Goal: Information Seeking & Learning: Learn about a topic

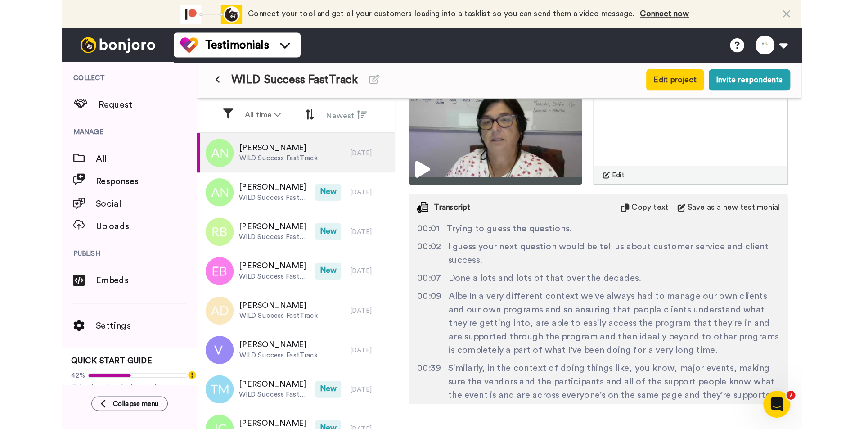
scroll to position [90, 0]
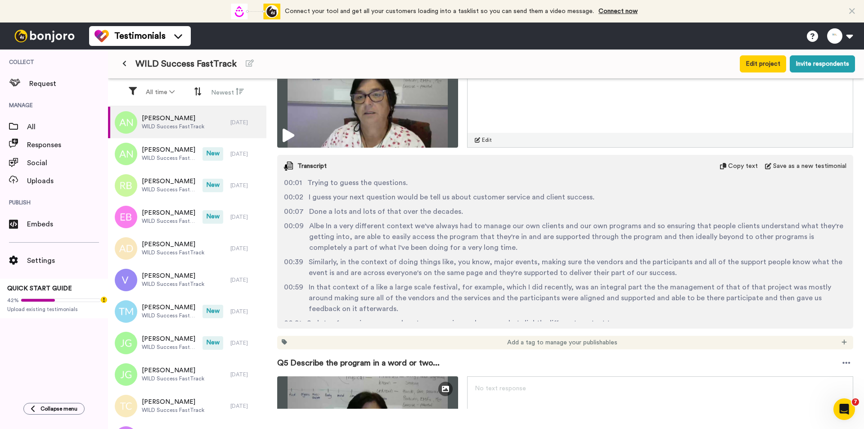
click at [381, 65] on div "WILD Success FastTrack" at bounding box center [363, 64] width 492 height 16
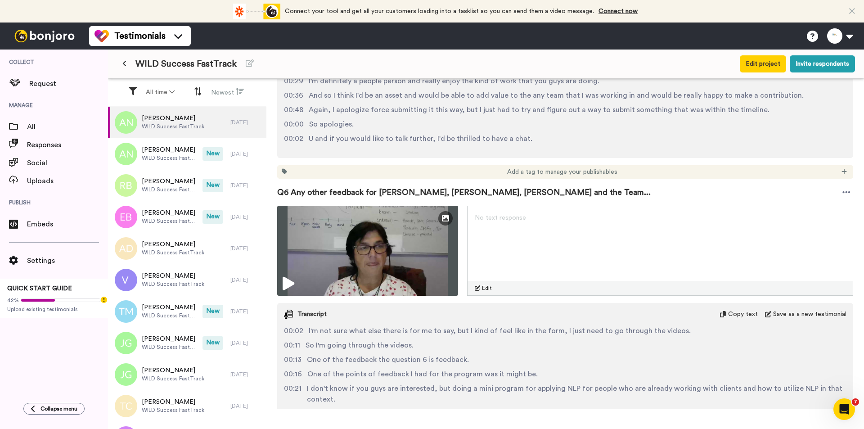
scroll to position [1078, 0]
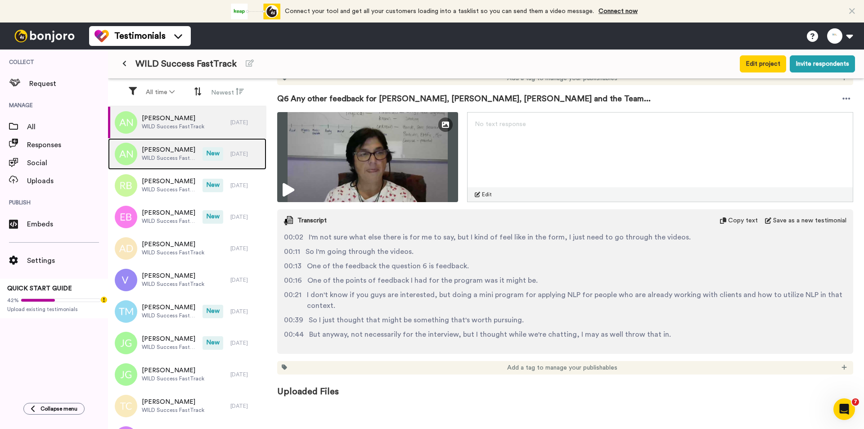
click at [208, 162] on div "[PERSON_NAME] WILD Success FastTrack New [DATE]" at bounding box center [187, 154] width 158 height 32
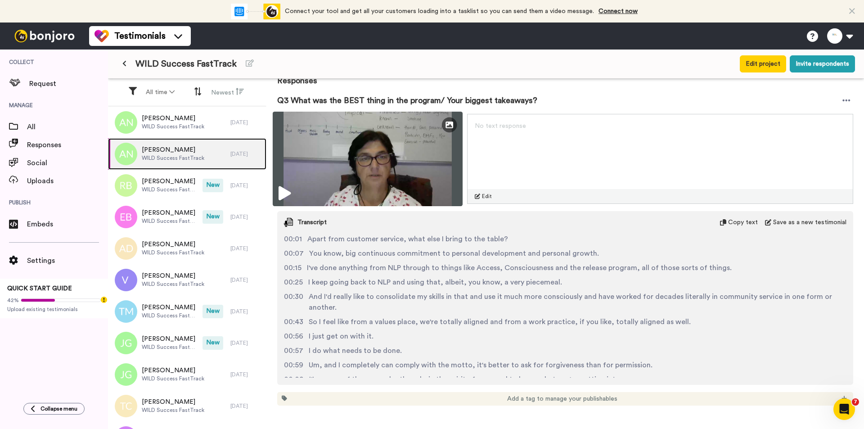
scroll to position [151, 0]
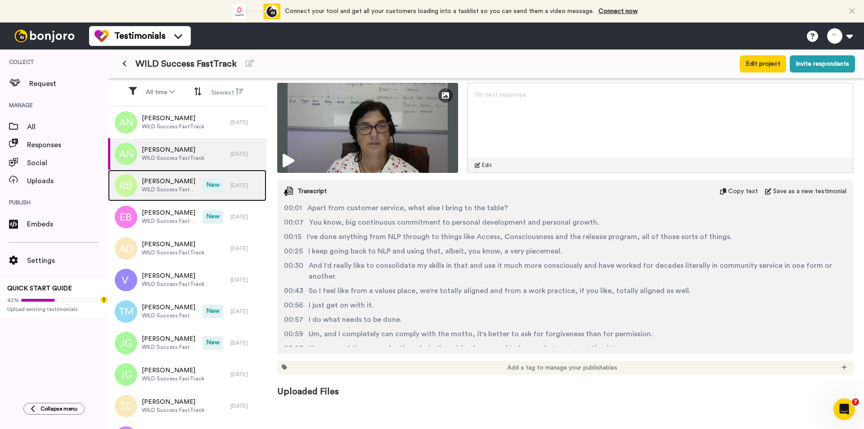
click at [189, 195] on div "[PERSON_NAME] WILD Success FastTrack" at bounding box center [155, 186] width 95 height 32
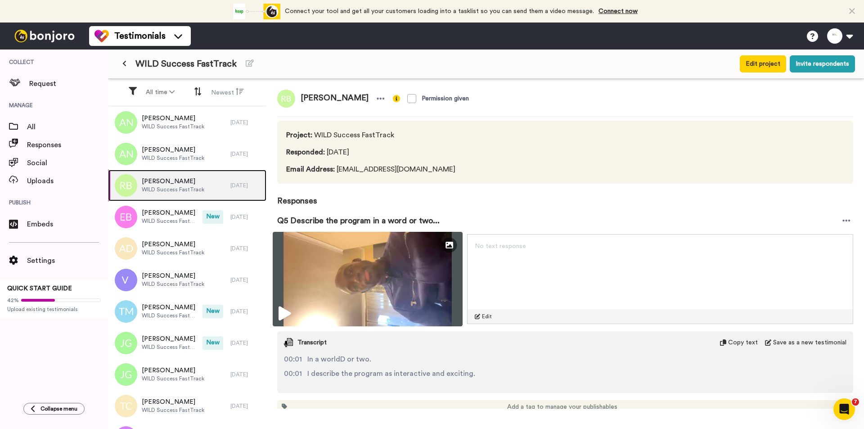
scroll to position [39, 0]
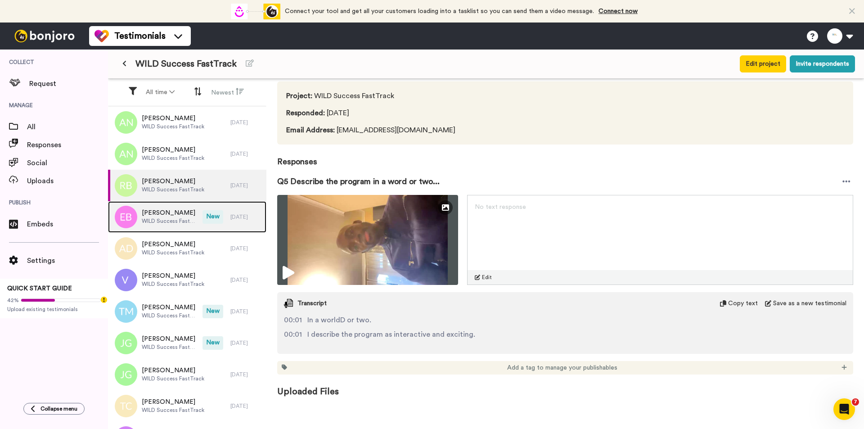
click at [193, 213] on div "[PERSON_NAME] WILD Success FastTrack" at bounding box center [155, 217] width 95 height 32
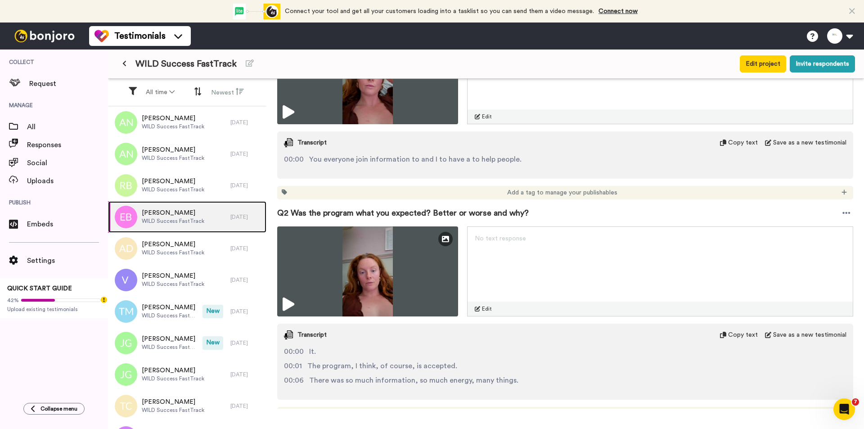
scroll to position [270, 0]
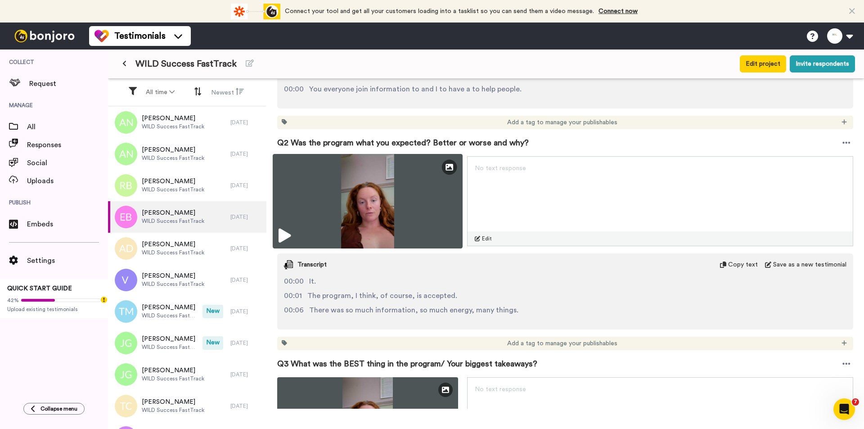
click at [353, 189] on img at bounding box center [368, 201] width 190 height 95
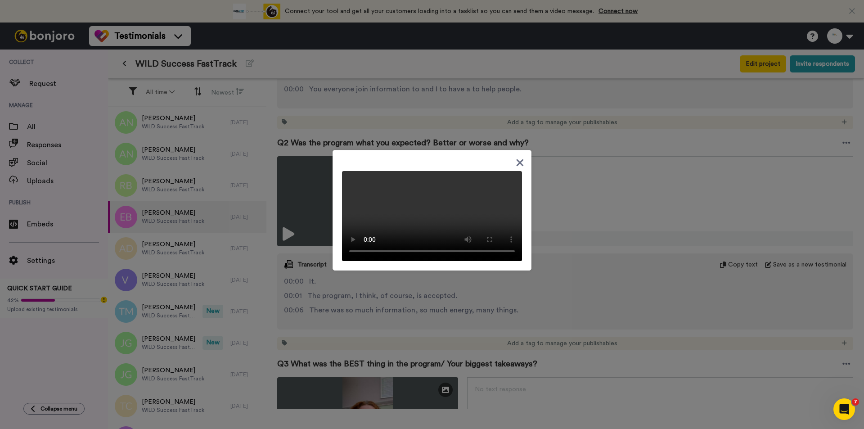
click at [591, 294] on div at bounding box center [432, 214] width 864 height 429
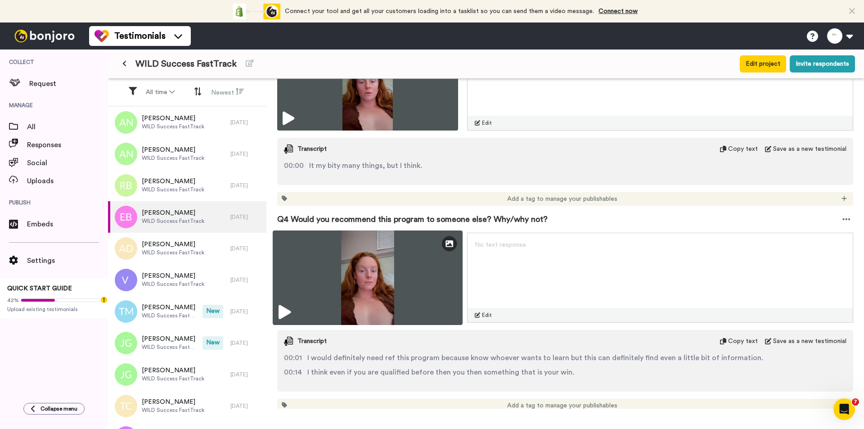
scroll to position [675, 0]
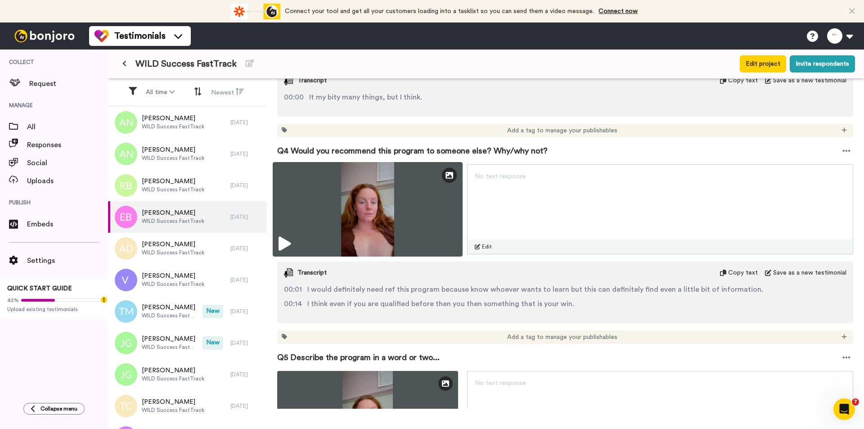
click at [388, 218] on img at bounding box center [368, 209] width 190 height 95
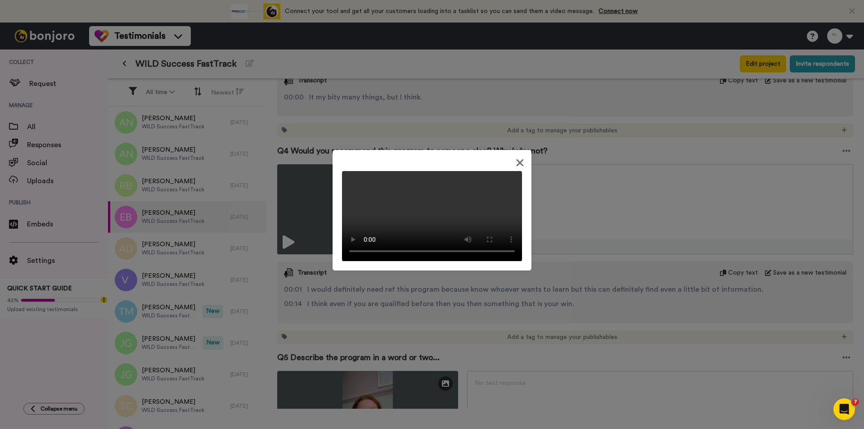
click at [591, 276] on div at bounding box center [432, 214] width 864 height 429
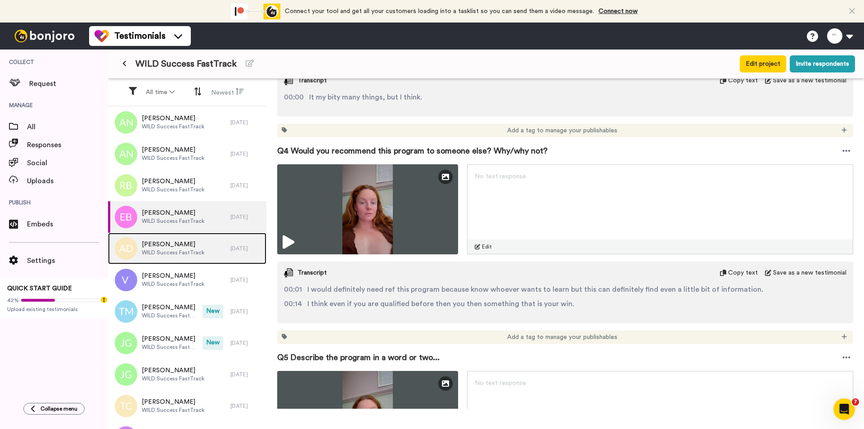
click at [196, 257] on div "[PERSON_NAME] WILD Success FastTrack" at bounding box center [169, 249] width 122 height 32
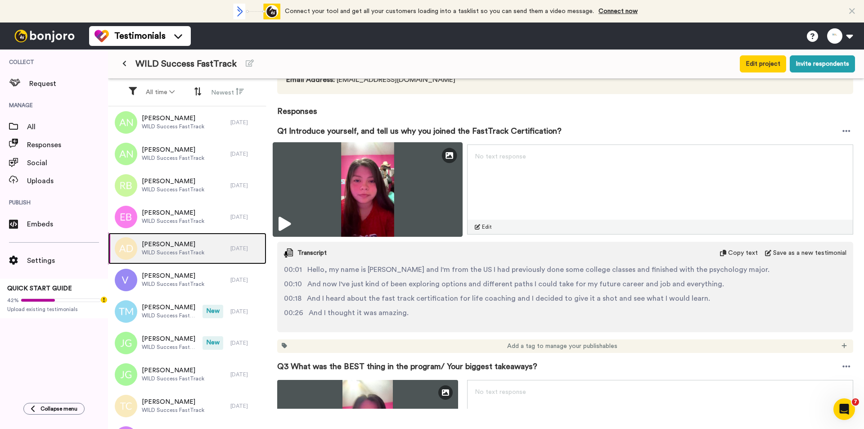
scroll to position [90, 0]
click at [370, 191] on img at bounding box center [368, 189] width 190 height 95
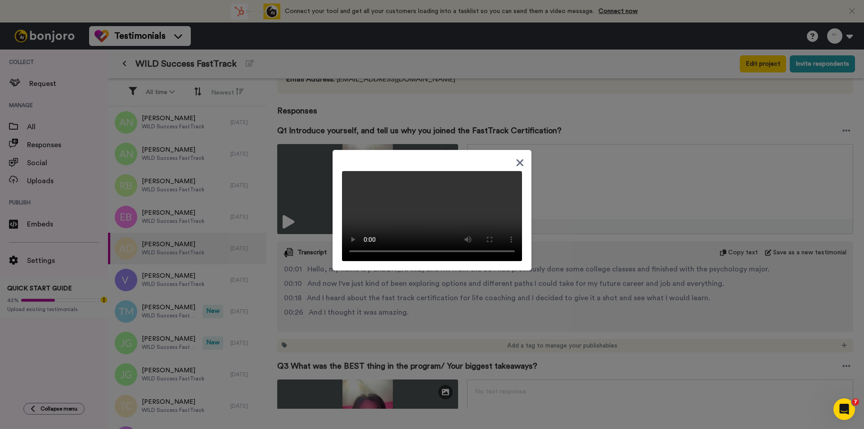
click at [591, 279] on div at bounding box center [432, 214] width 864 height 429
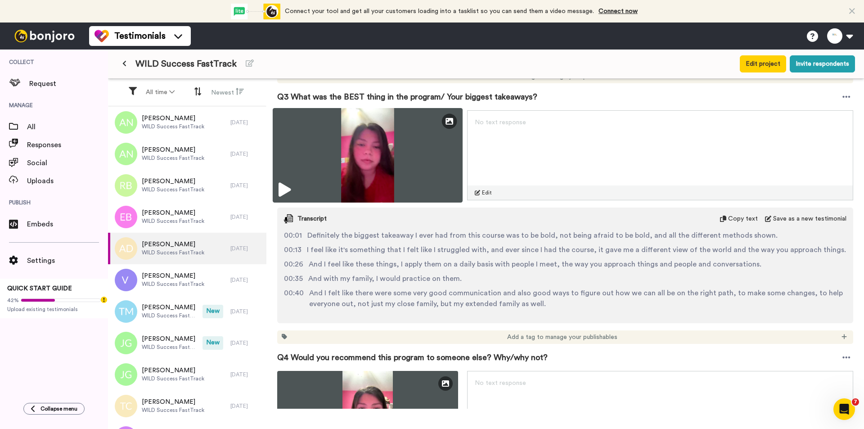
scroll to position [360, 0]
click at [388, 157] on img at bounding box center [368, 154] width 190 height 95
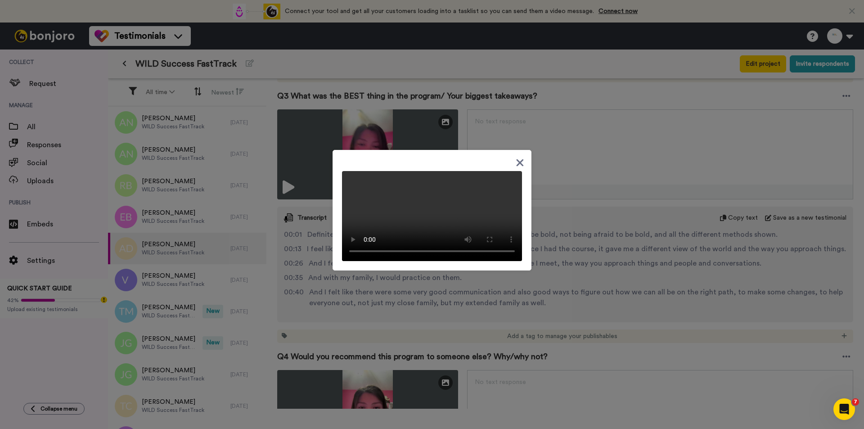
click at [591, 227] on div at bounding box center [432, 214] width 864 height 429
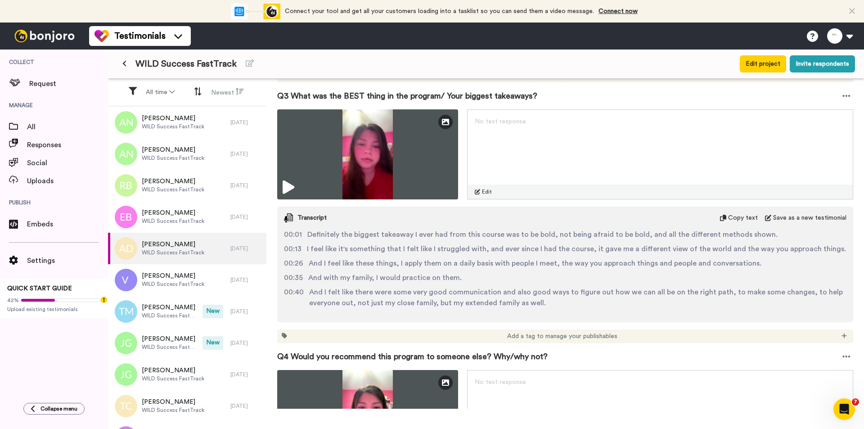
scroll to position [585, 0]
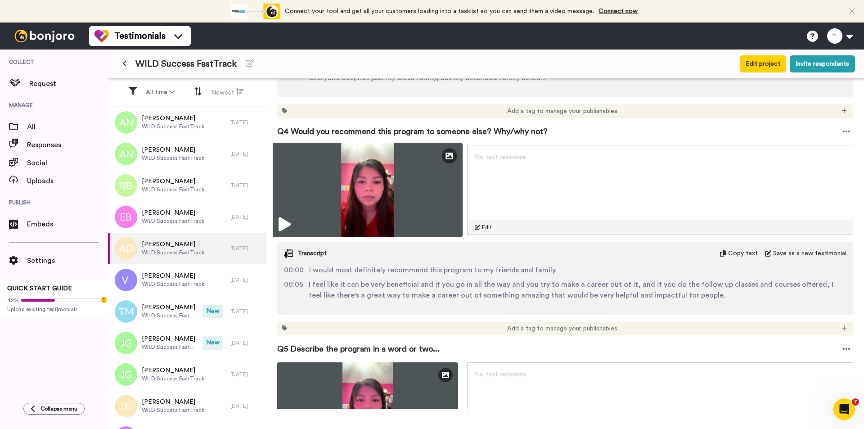
click at [393, 195] on img at bounding box center [368, 190] width 190 height 95
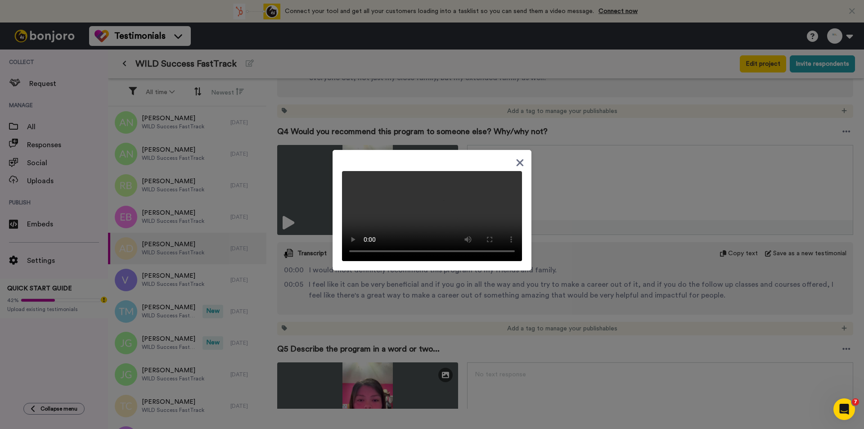
click at [573, 246] on div at bounding box center [432, 214] width 864 height 429
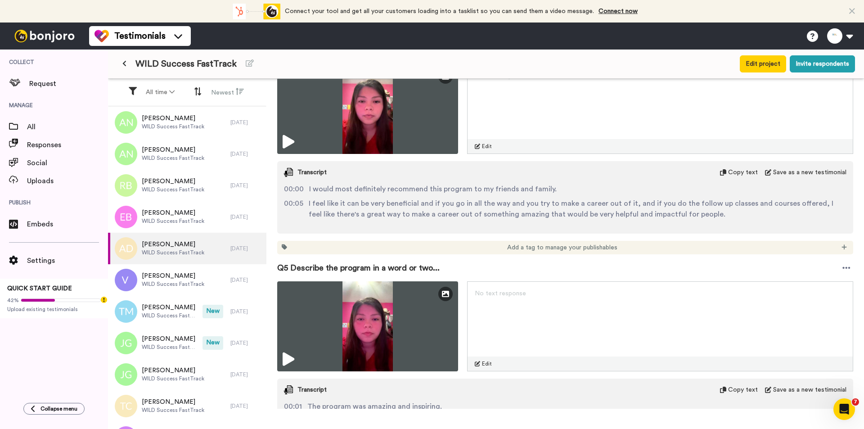
scroll to position [738, 0]
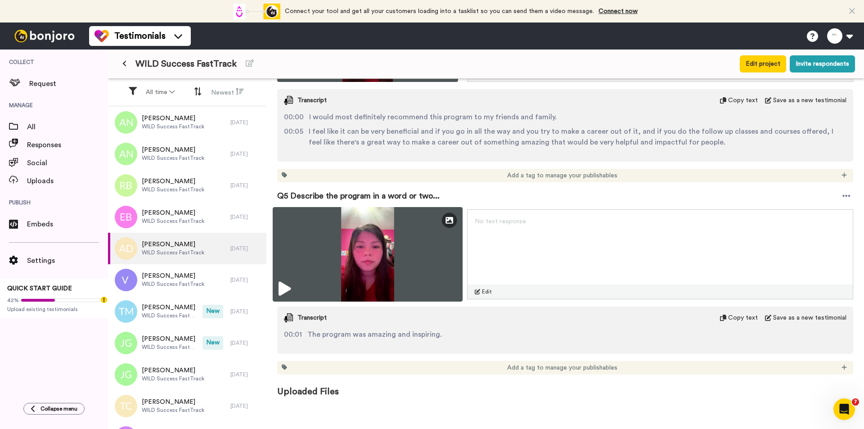
click at [393, 246] on img at bounding box center [368, 254] width 190 height 95
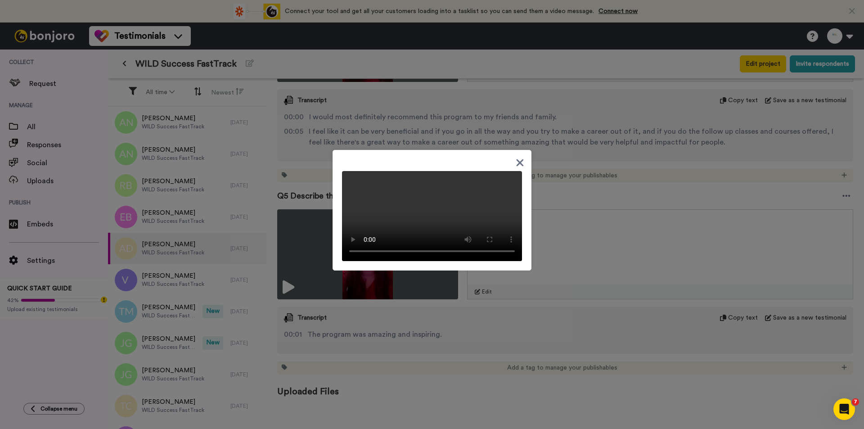
click at [579, 257] on div at bounding box center [432, 214] width 864 height 429
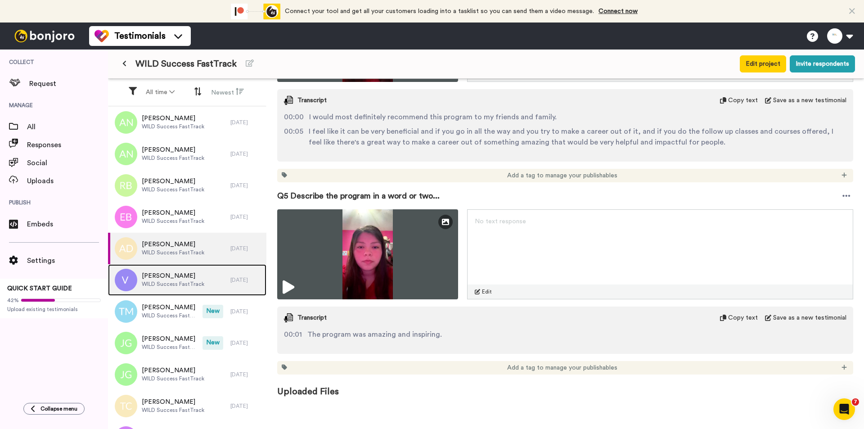
click at [173, 275] on span "[PERSON_NAME]" at bounding box center [173, 275] width 63 height 9
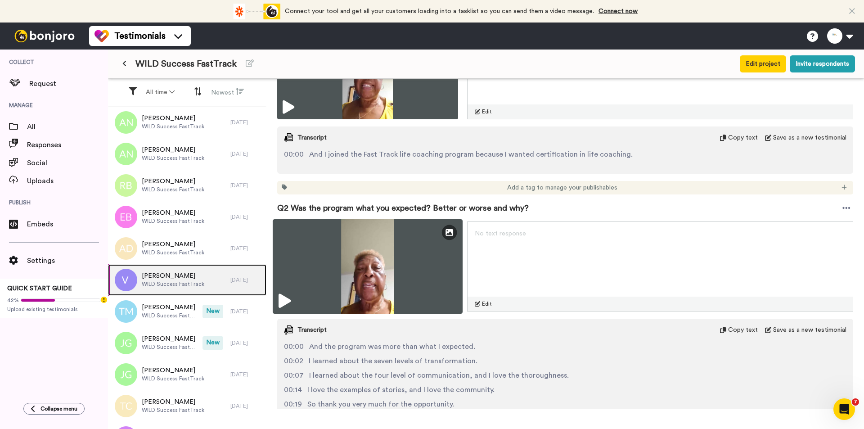
scroll to position [225, 0]
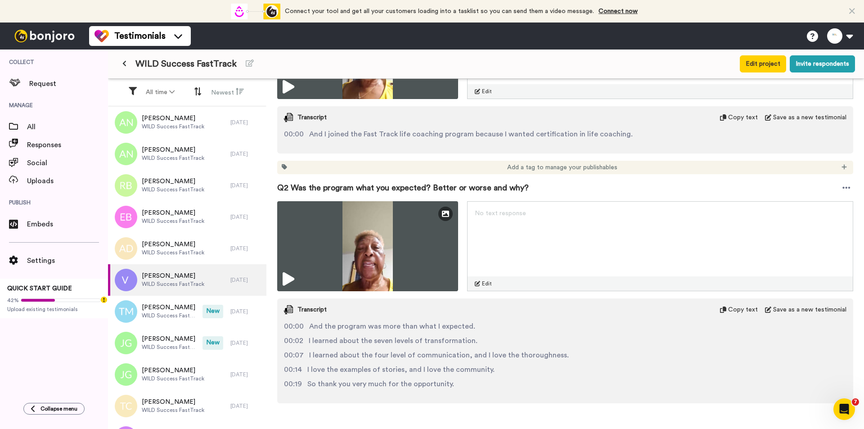
click at [406, 335] on span "I learned about the seven levels of transformation." at bounding box center [393, 340] width 169 height 11
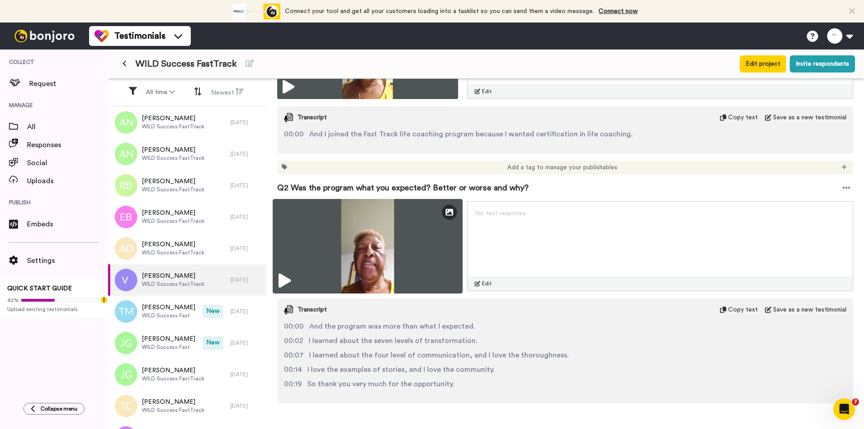
click at [288, 279] on icon at bounding box center [285, 281] width 12 height 14
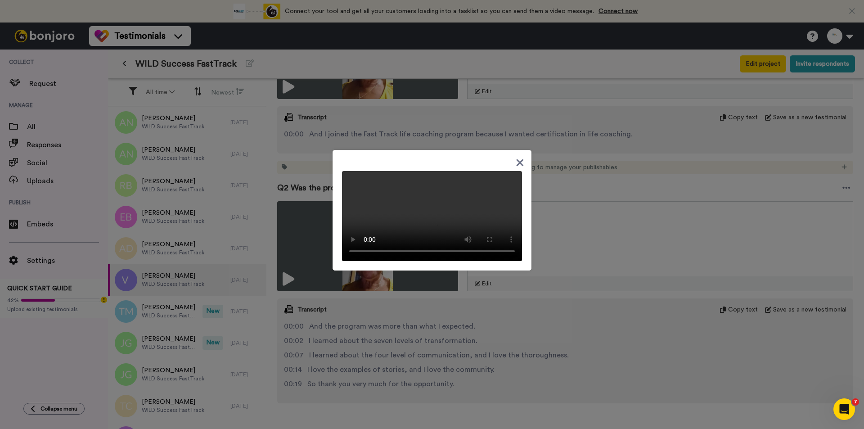
click at [519, 157] on icon at bounding box center [520, 162] width 9 height 11
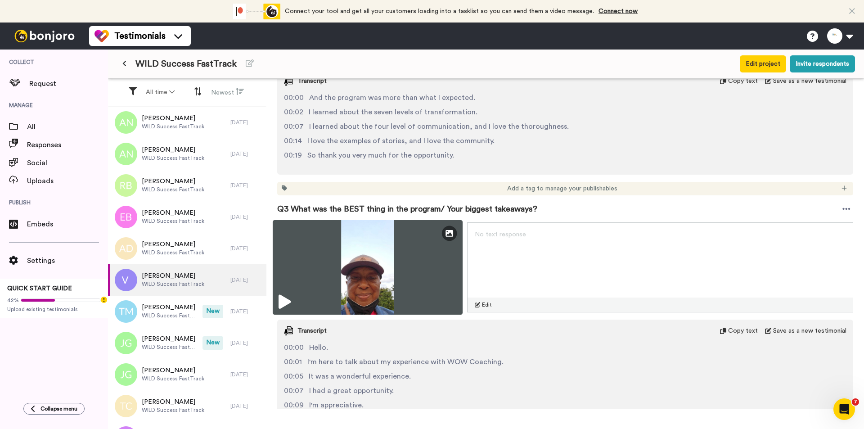
scroll to position [540, 0]
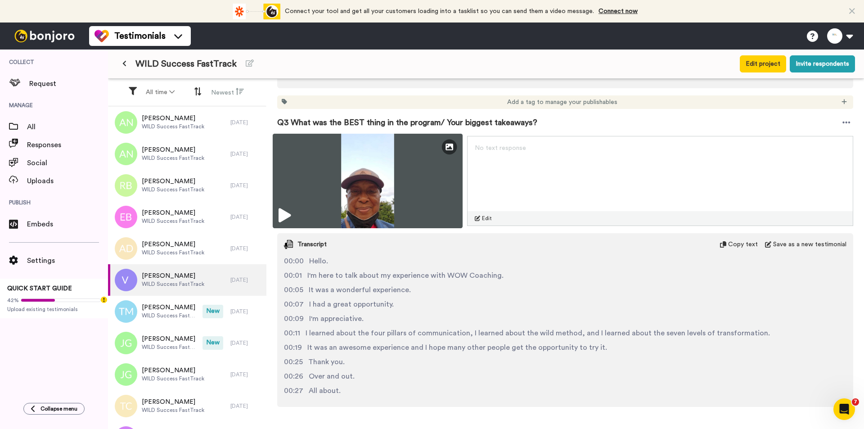
click at [384, 201] on img at bounding box center [368, 181] width 190 height 95
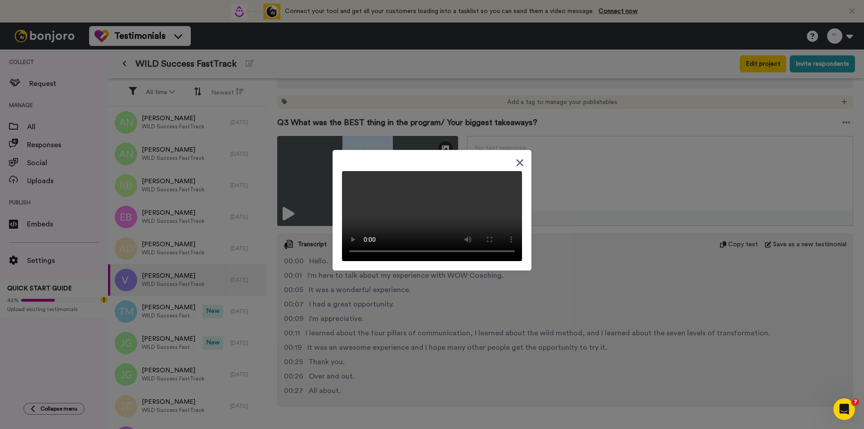
click at [591, 263] on div at bounding box center [432, 214] width 864 height 429
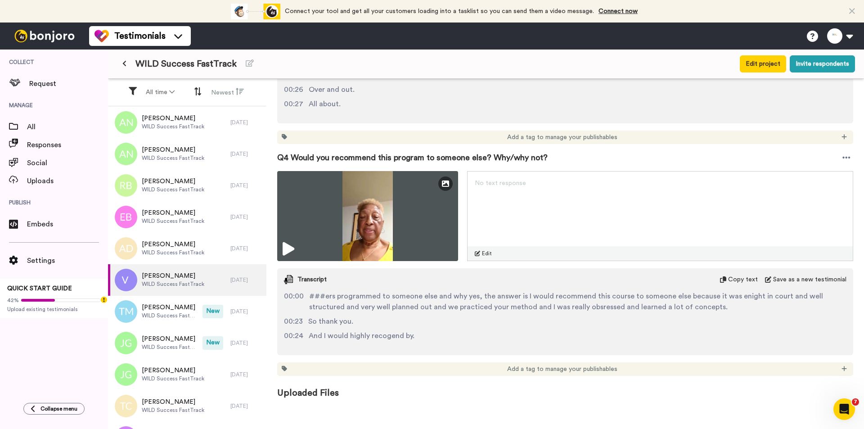
scroll to position [825, 0]
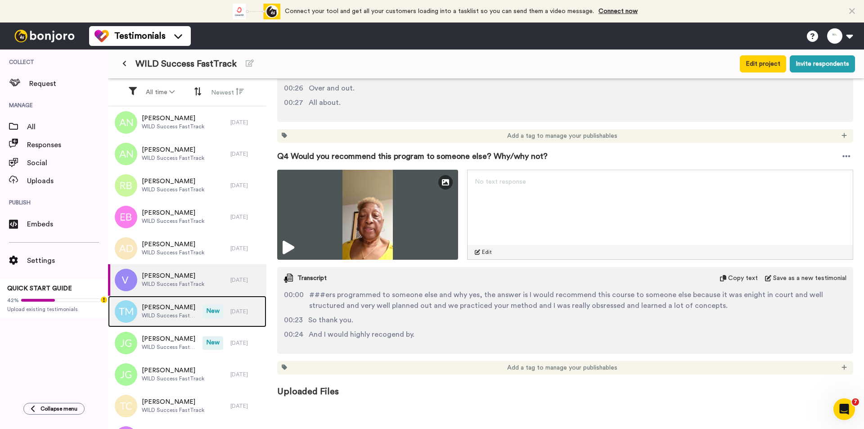
click at [152, 311] on span "[PERSON_NAME]" at bounding box center [170, 307] width 56 height 9
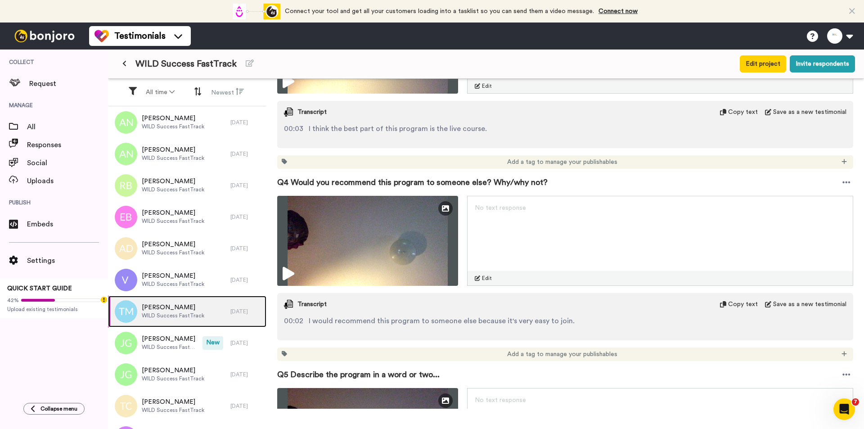
scroll to position [630, 0]
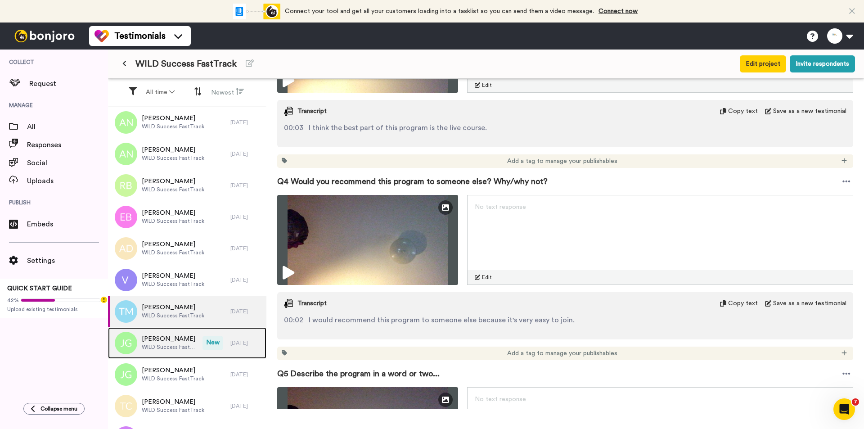
click at [173, 341] on span "[PERSON_NAME]" at bounding box center [170, 338] width 56 height 9
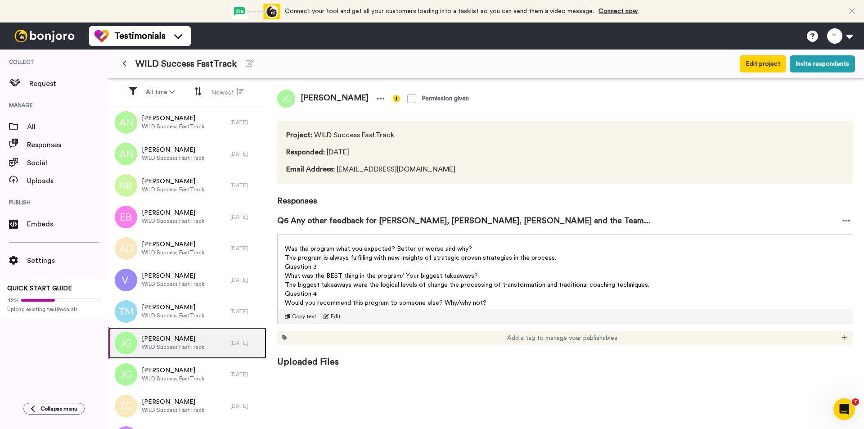
scroll to position [87, 0]
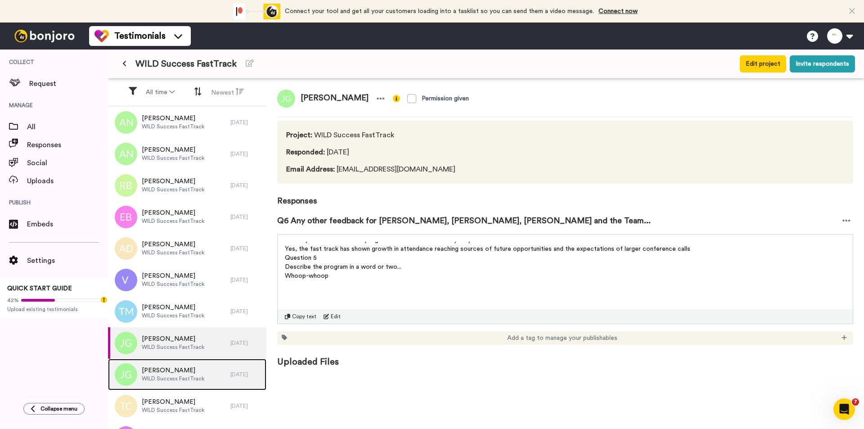
click at [166, 343] on span "WILD Success FastTrack" at bounding box center [173, 378] width 63 height 7
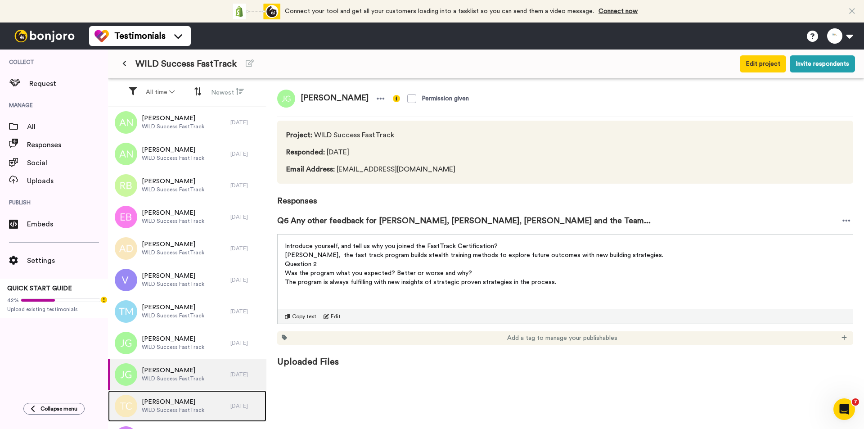
click at [188, 343] on div "[PERSON_NAME] WILD Success FastTrack" at bounding box center [169, 406] width 122 height 32
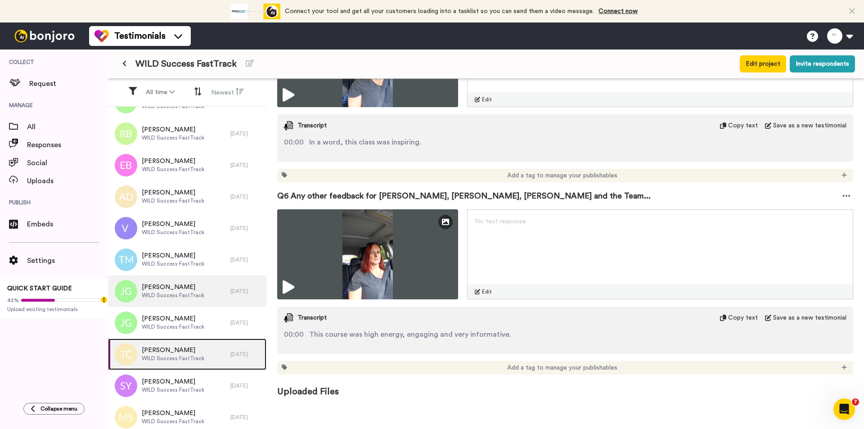
scroll to position [135, 0]
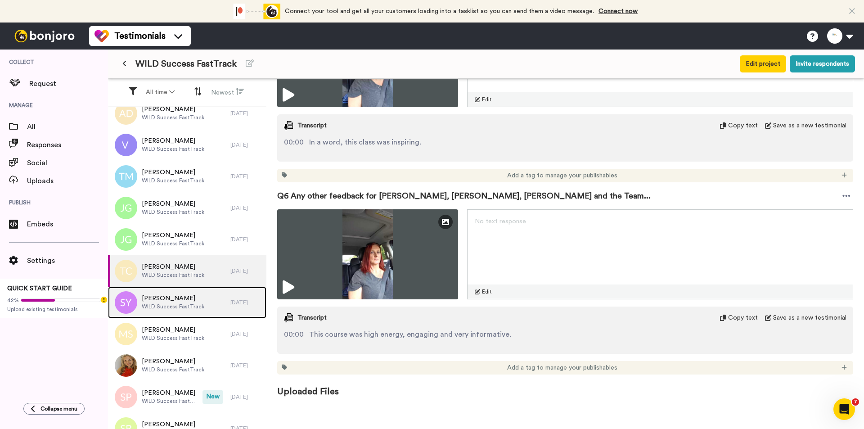
click at [182, 304] on span "WILD Success FastTrack" at bounding box center [173, 306] width 63 height 7
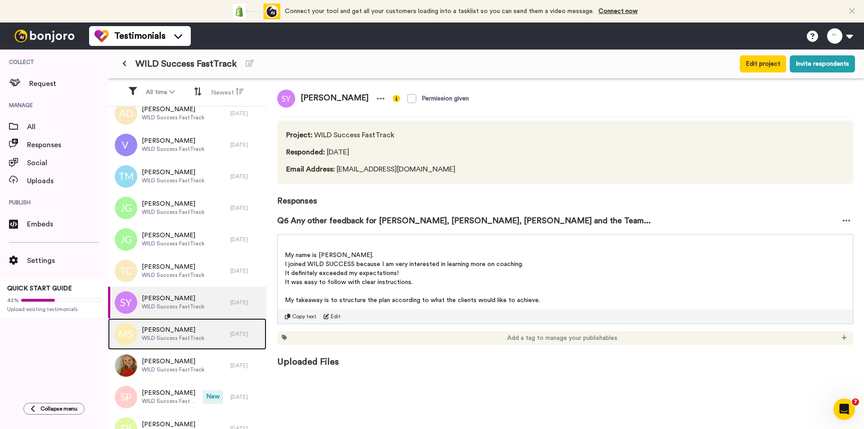
click at [162, 331] on span "[PERSON_NAME]" at bounding box center [173, 329] width 63 height 9
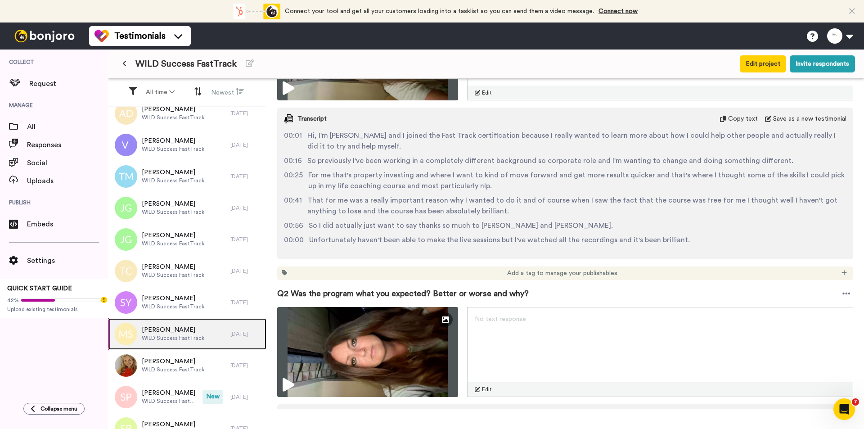
scroll to position [315, 0]
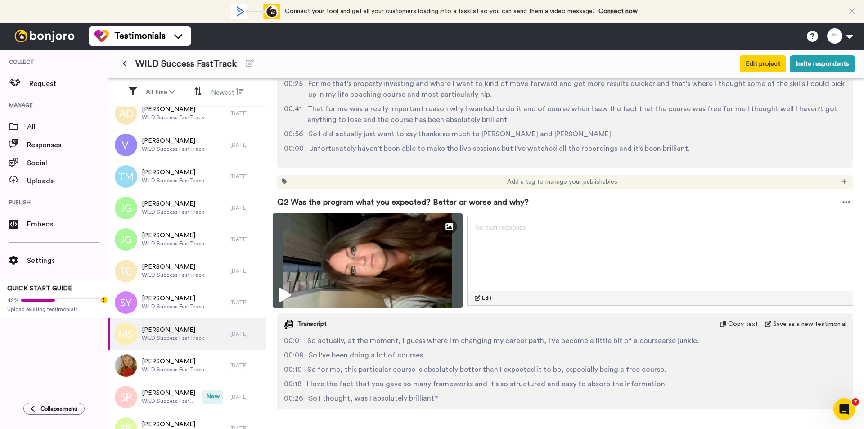
click at [387, 254] on img at bounding box center [368, 260] width 190 height 95
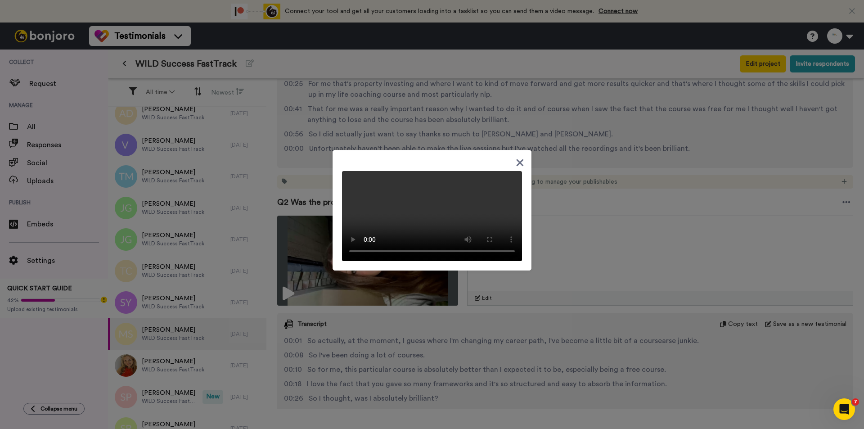
click at [560, 328] on div at bounding box center [432, 214] width 864 height 429
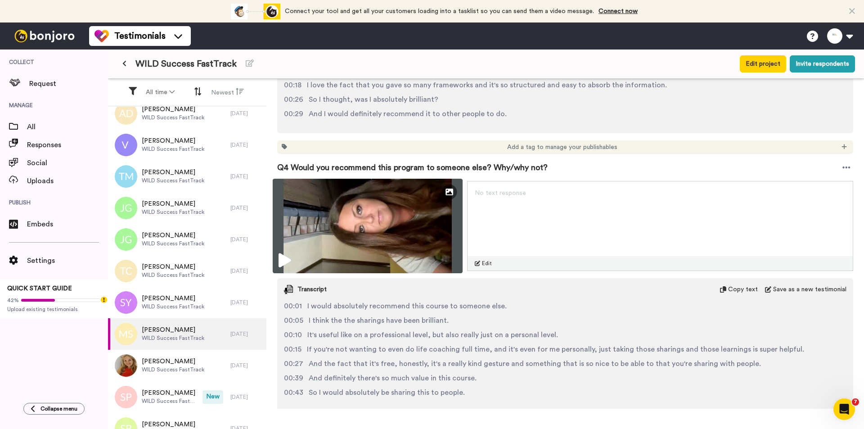
scroll to position [630, 0]
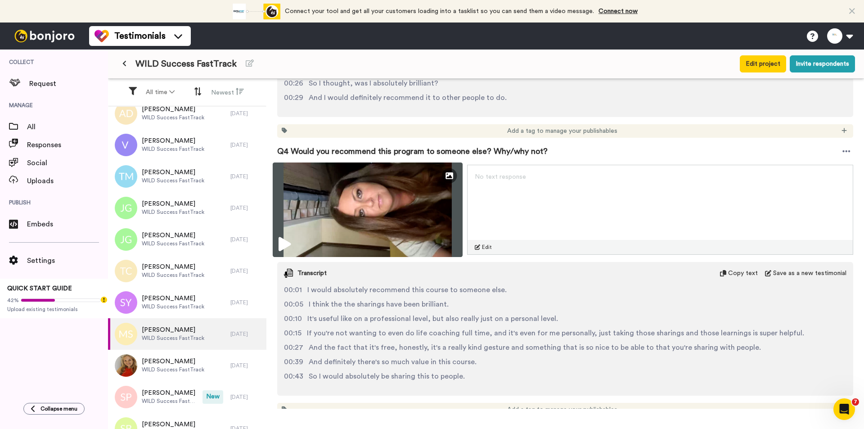
click at [397, 204] on img at bounding box center [368, 209] width 190 height 95
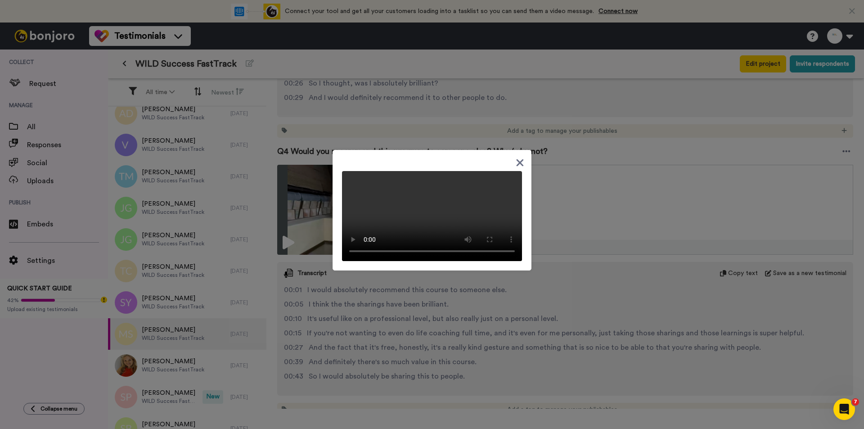
click at [491, 343] on div at bounding box center [432, 214] width 864 height 429
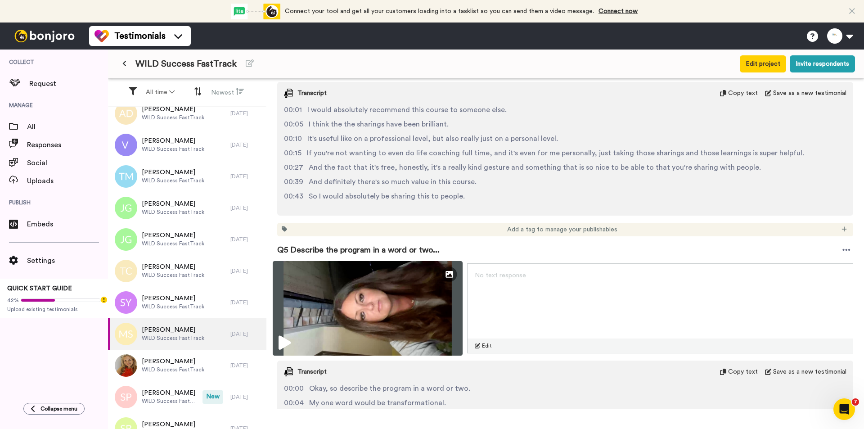
scroll to position [855, 0]
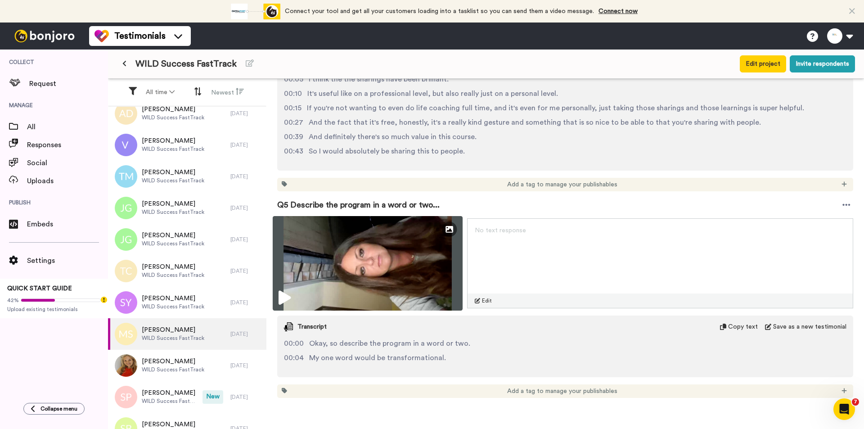
click at [420, 255] on img at bounding box center [368, 263] width 190 height 95
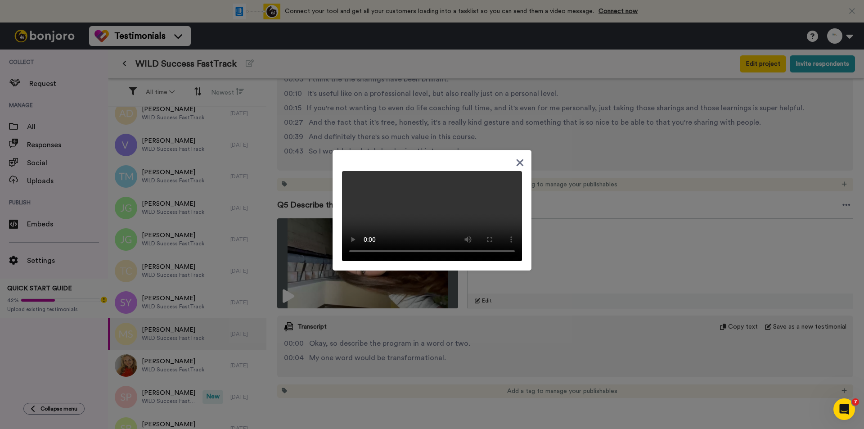
click at [550, 343] on div at bounding box center [432, 214] width 864 height 429
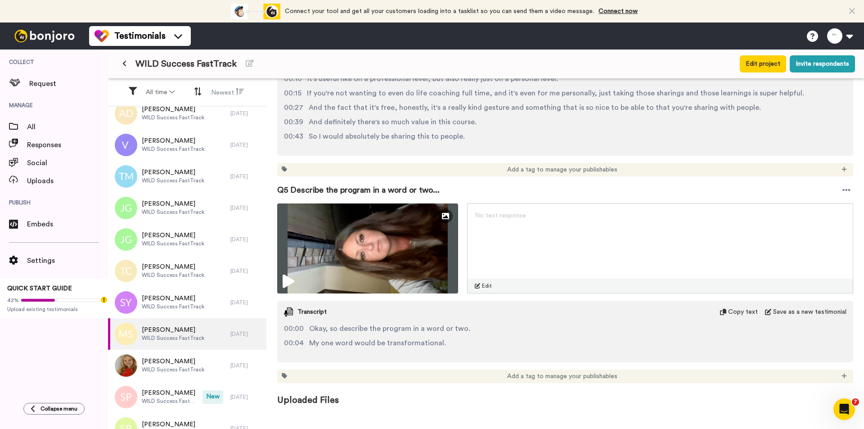
scroll to position [879, 0]
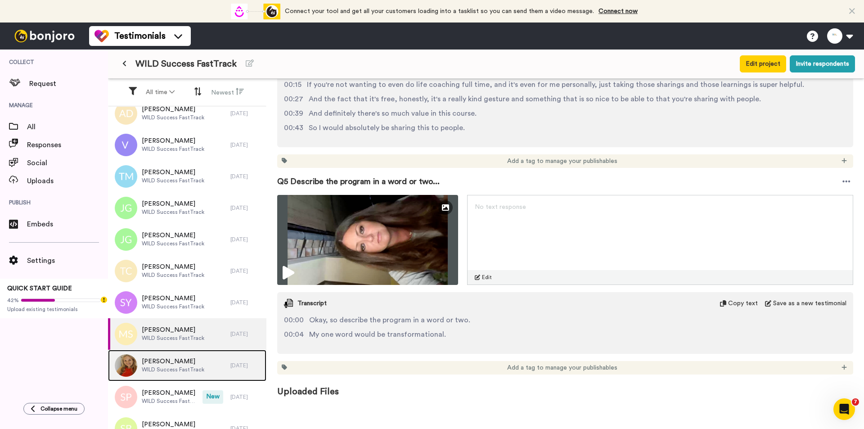
click at [158, 343] on span "[PERSON_NAME]" at bounding box center [173, 361] width 63 height 9
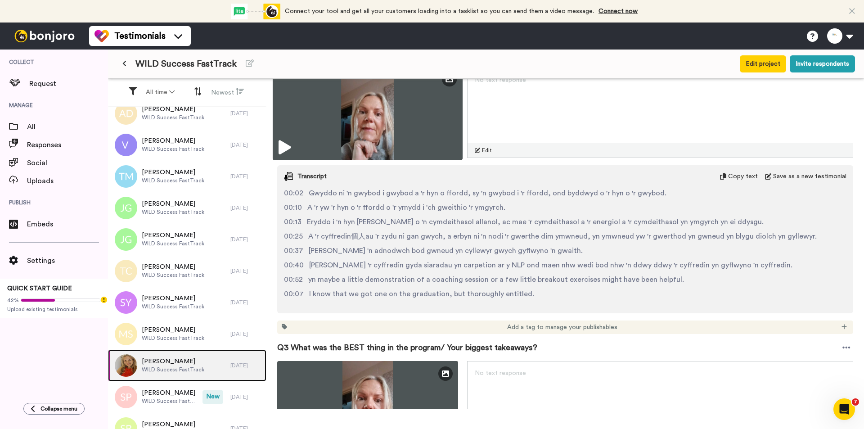
scroll to position [360, 0]
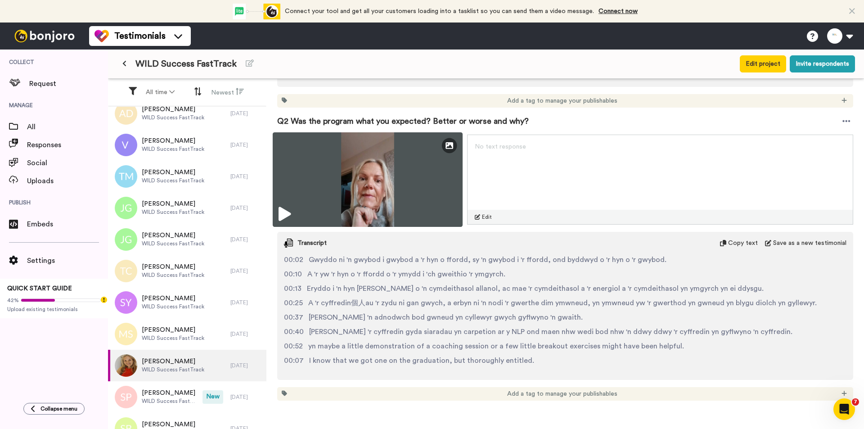
click at [367, 168] on img at bounding box center [368, 179] width 190 height 95
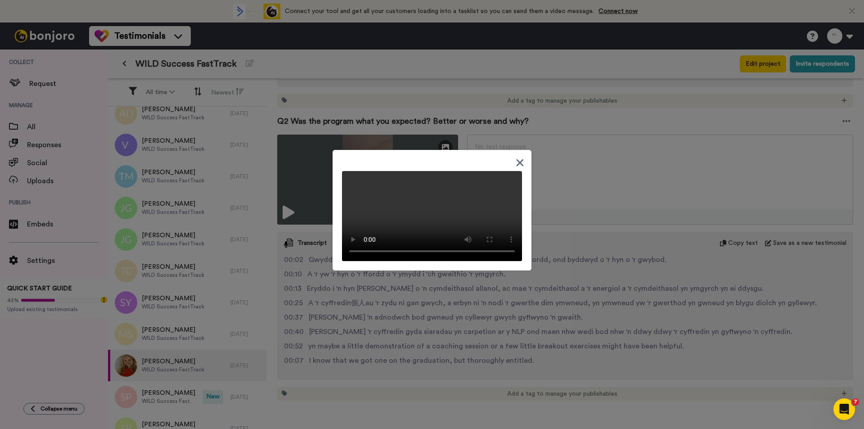
click at [585, 313] on div at bounding box center [432, 214] width 864 height 429
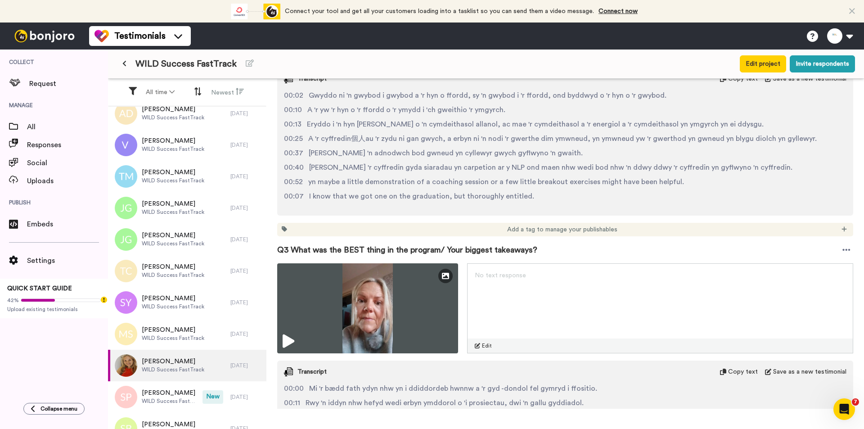
scroll to position [585, 0]
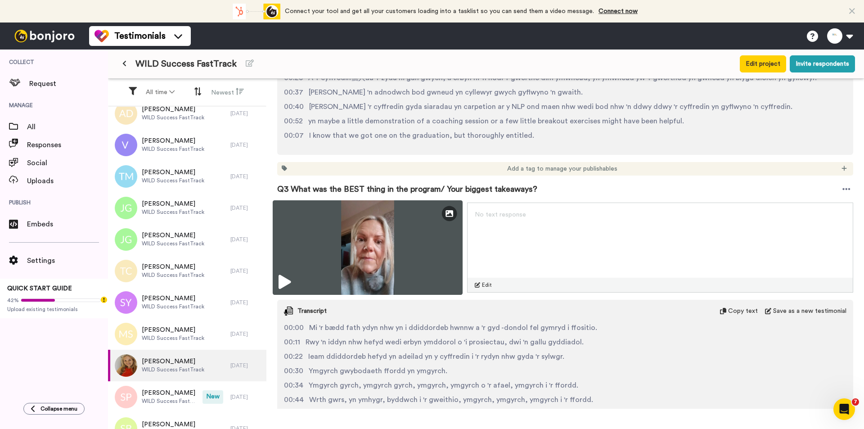
click at [374, 239] on img at bounding box center [368, 247] width 190 height 95
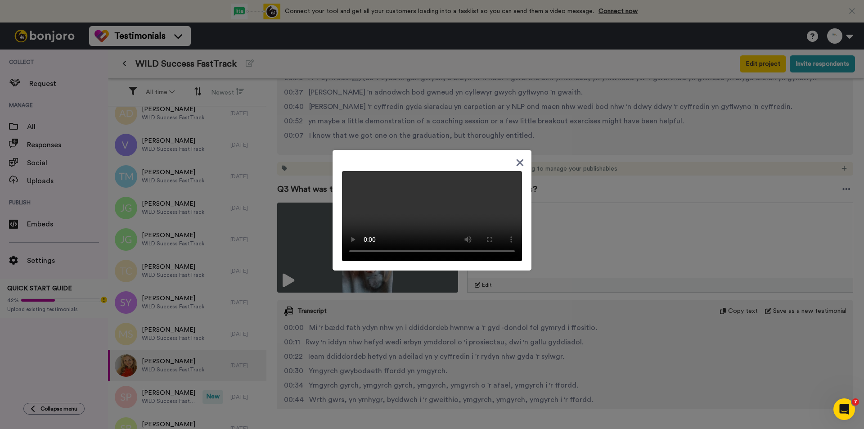
click at [572, 334] on div at bounding box center [432, 214] width 864 height 429
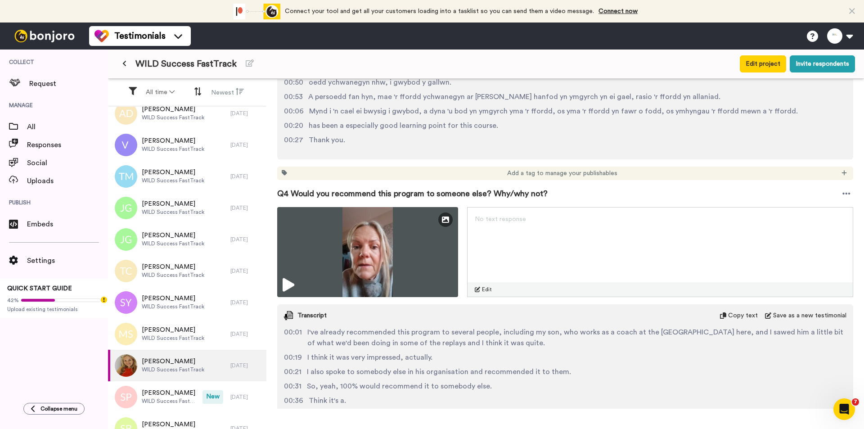
scroll to position [900, 0]
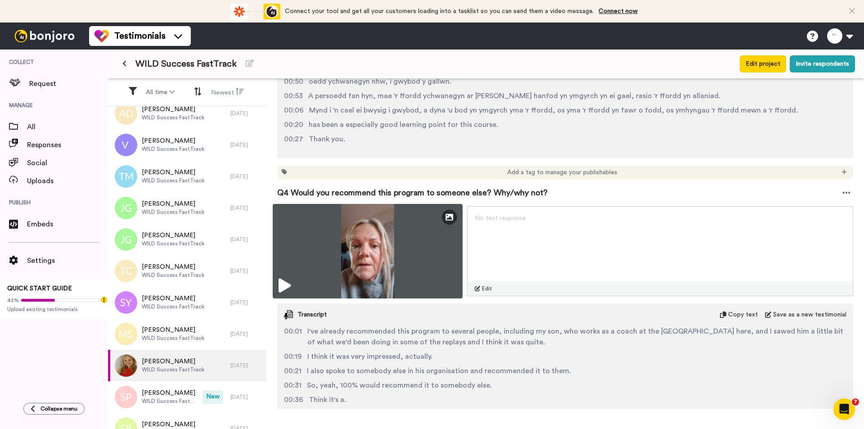
click at [374, 253] on img at bounding box center [368, 251] width 190 height 95
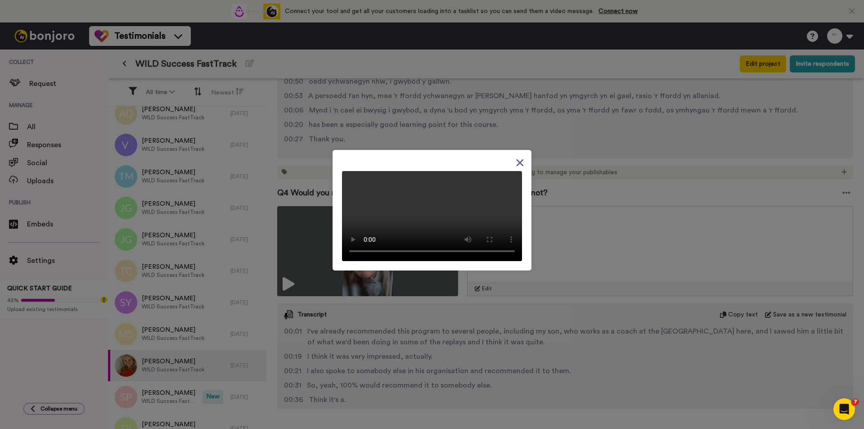
click at [591, 343] on div at bounding box center [432, 214] width 864 height 429
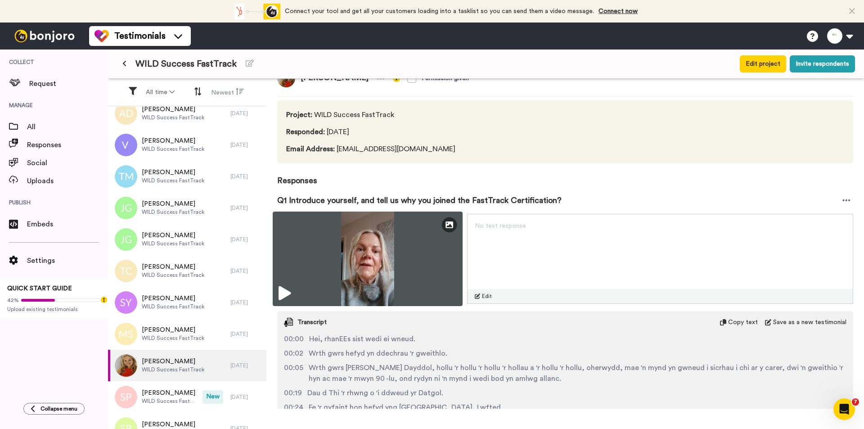
scroll to position [0, 0]
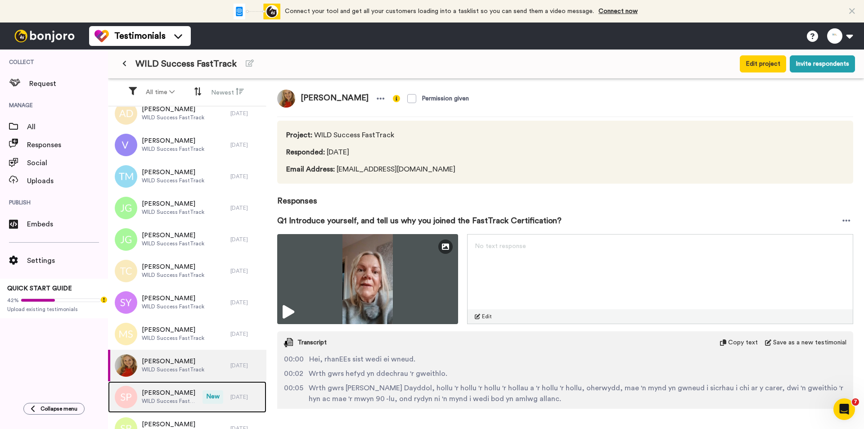
click at [162, 343] on span "WILD Success FastTrack" at bounding box center [170, 400] width 56 height 7
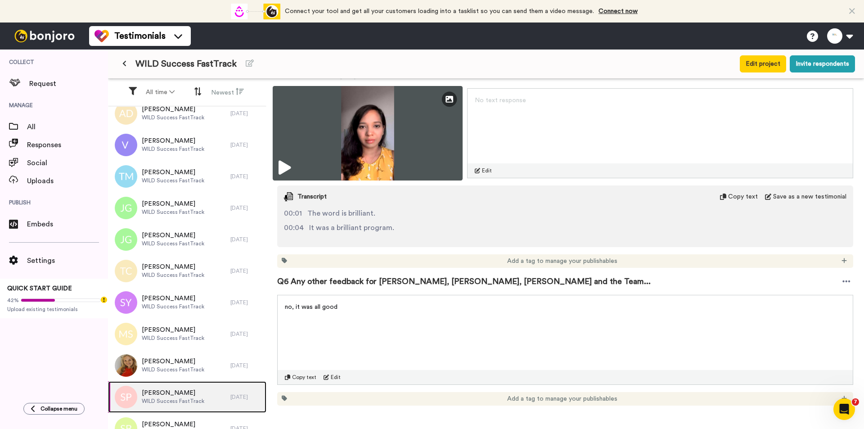
scroll to position [945, 0]
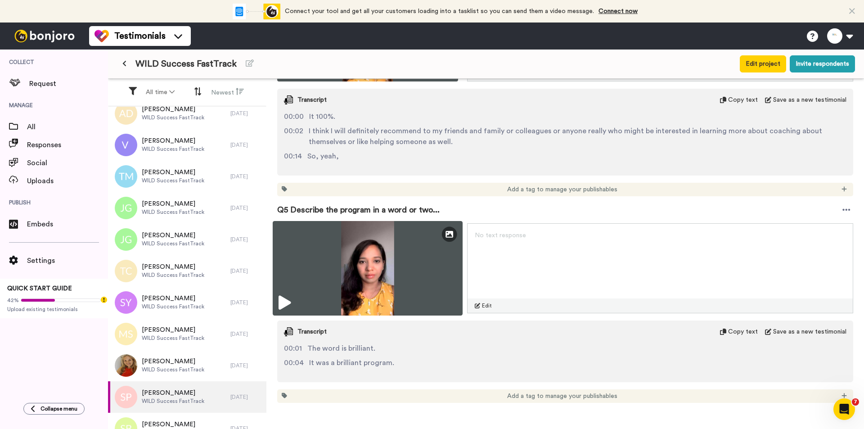
click at [400, 256] on img at bounding box center [368, 268] width 190 height 95
